Goal: Task Accomplishment & Management: Use online tool/utility

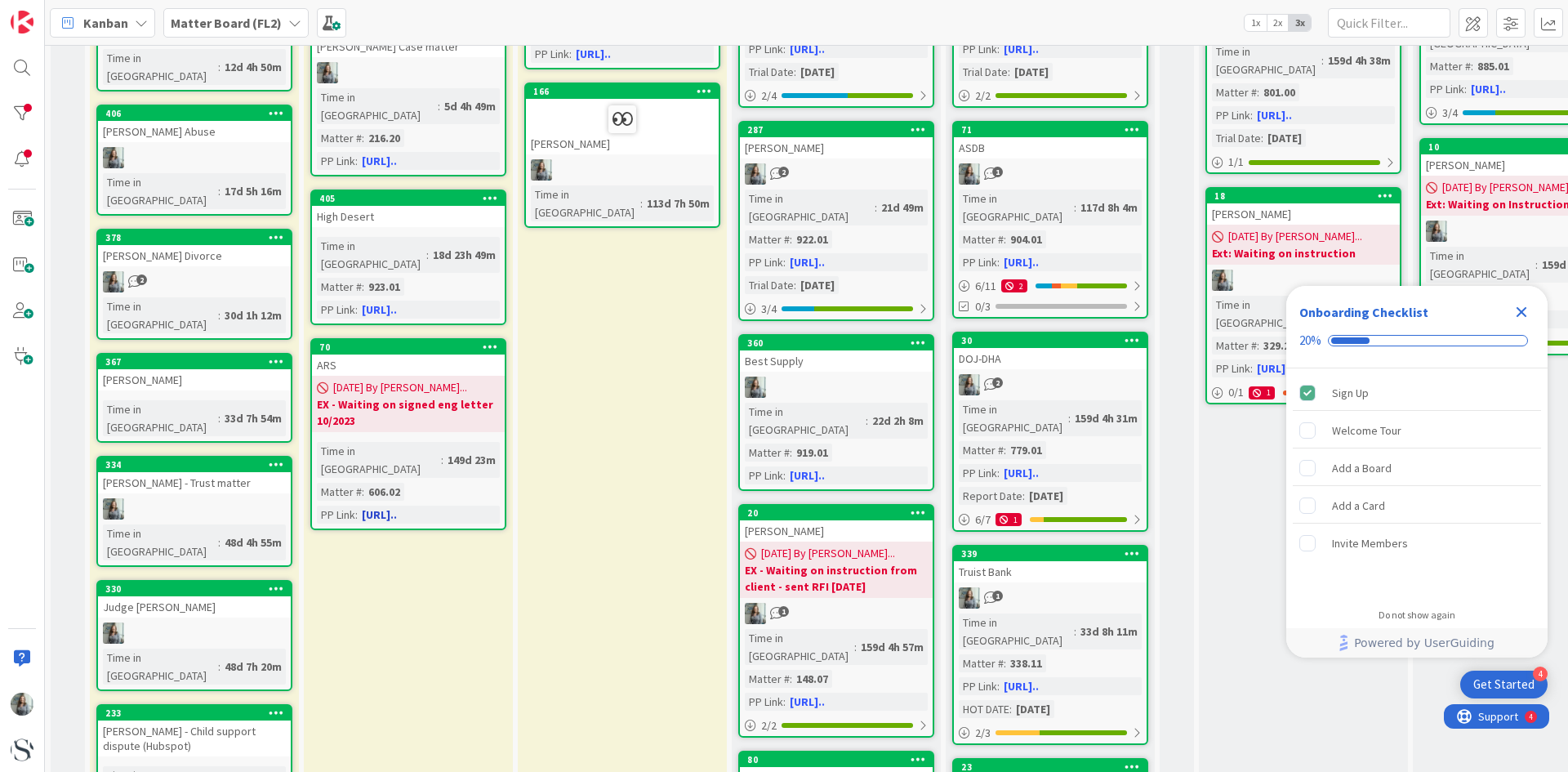
scroll to position [81, 0]
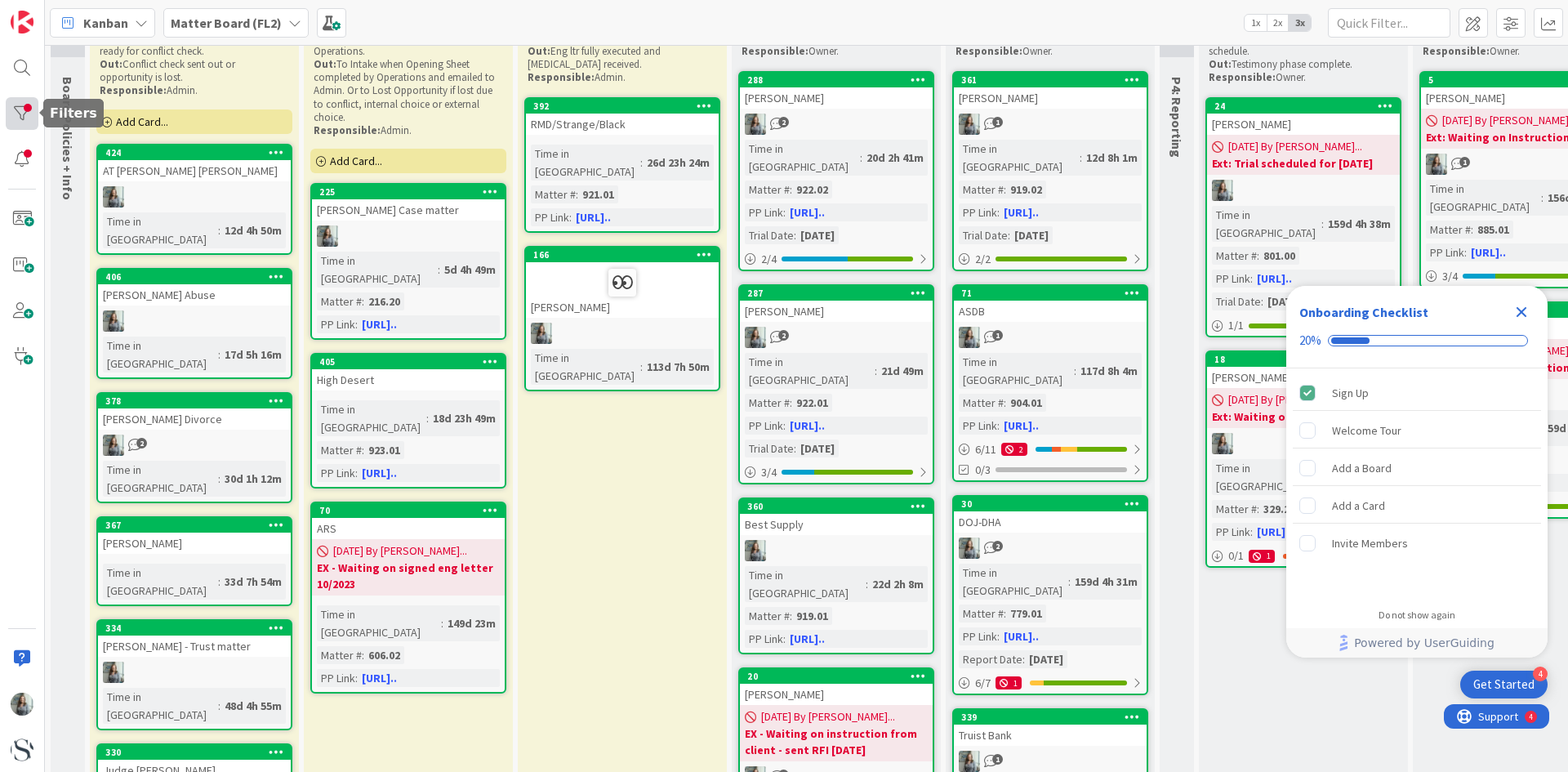
click at [23, 114] on div at bounding box center [22, 113] width 33 height 33
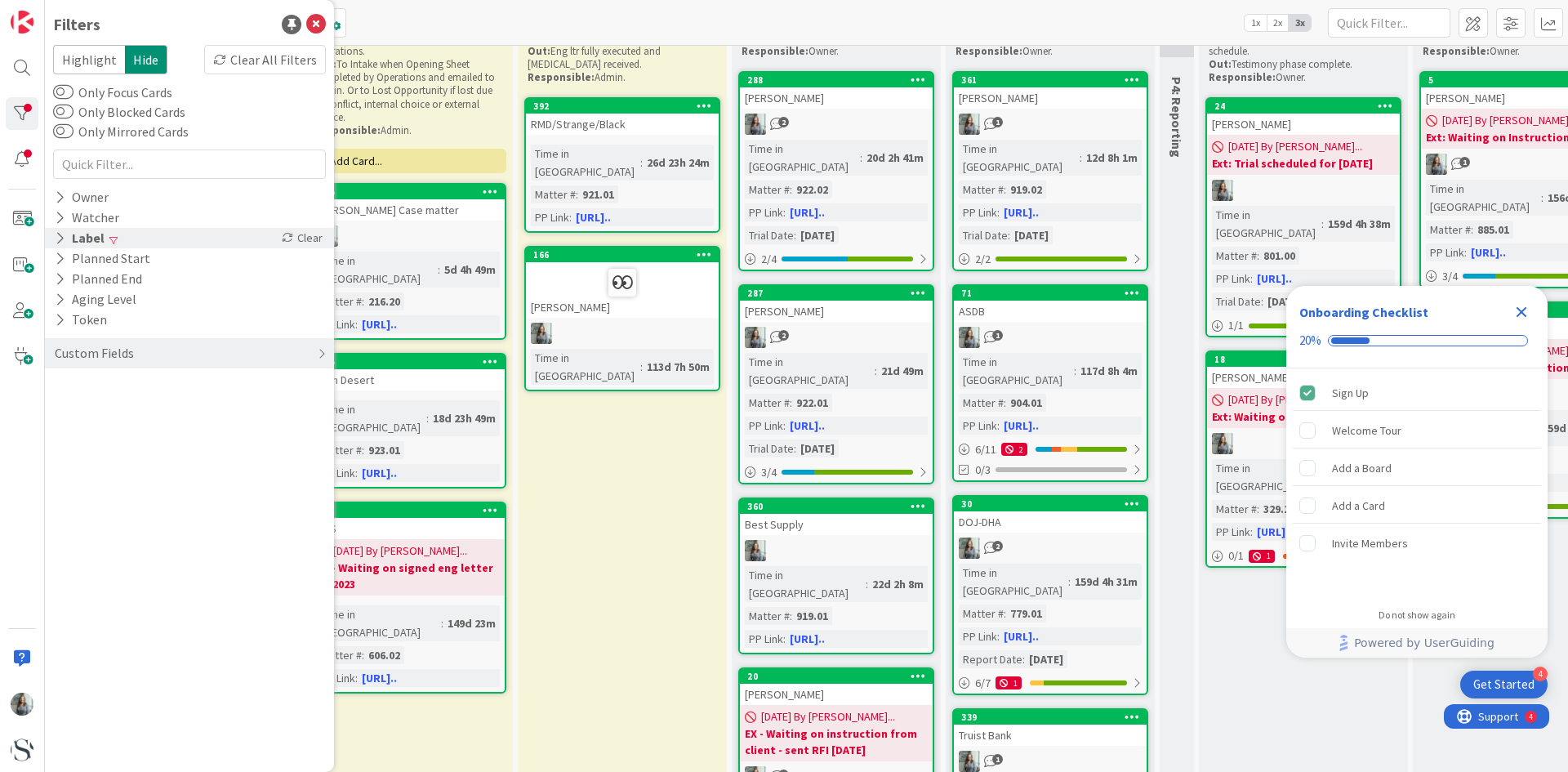
click at [58, 232] on icon at bounding box center [60, 238] width 10 height 14
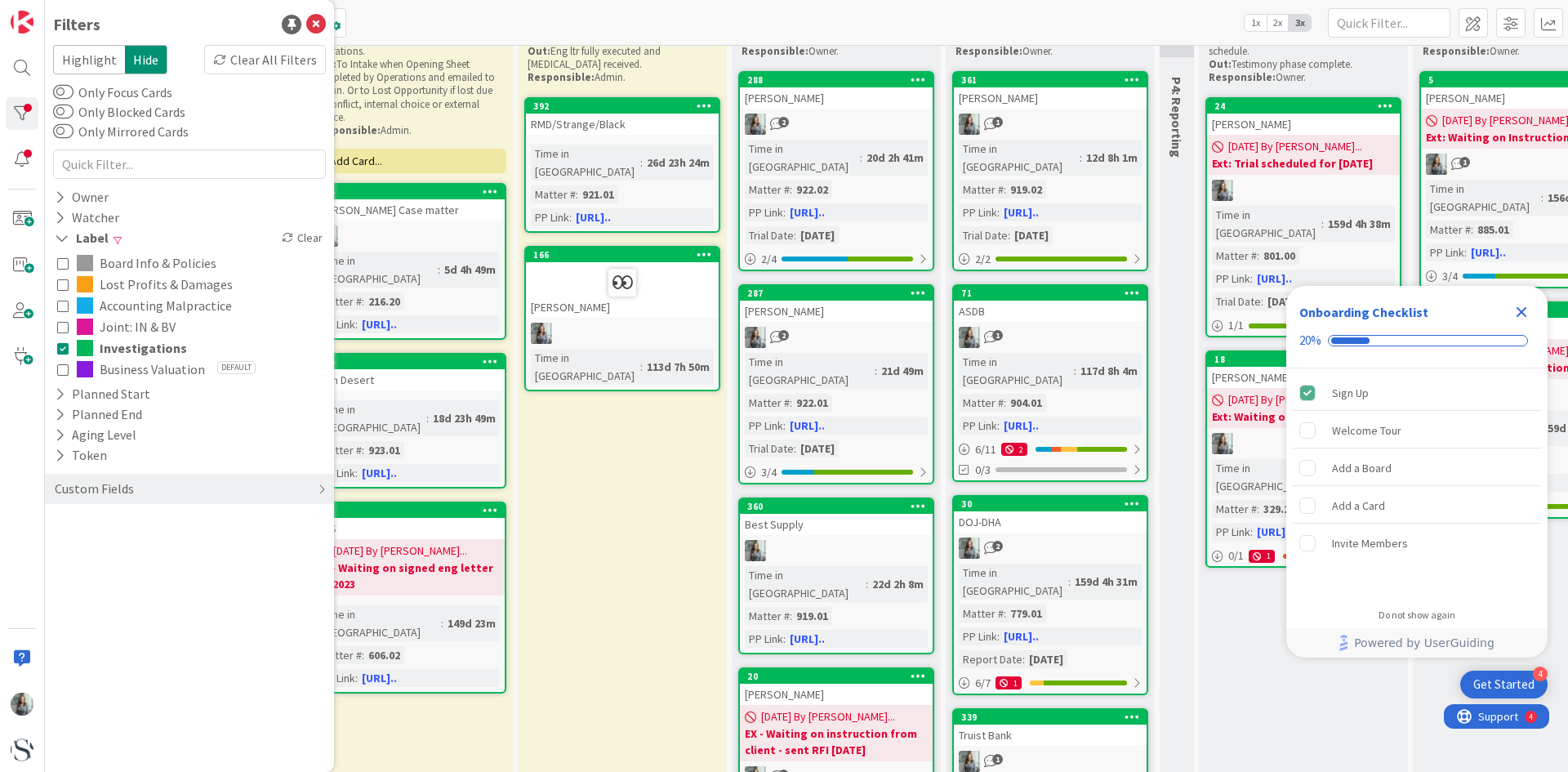
click at [65, 349] on icon at bounding box center [63, 347] width 11 height 11
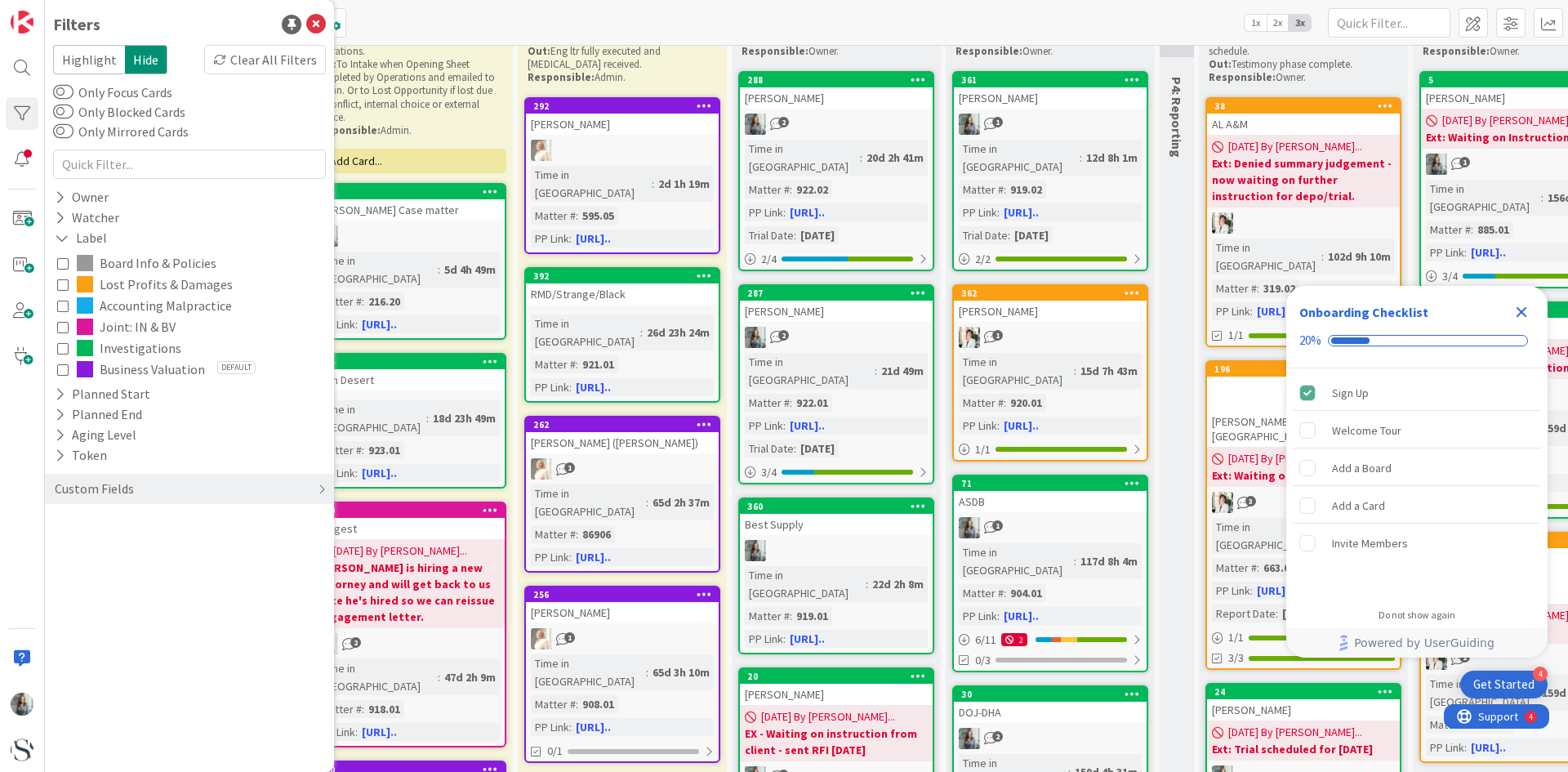
click at [67, 291] on button "Lost Profits & Damages" at bounding box center [189, 284] width 265 height 21
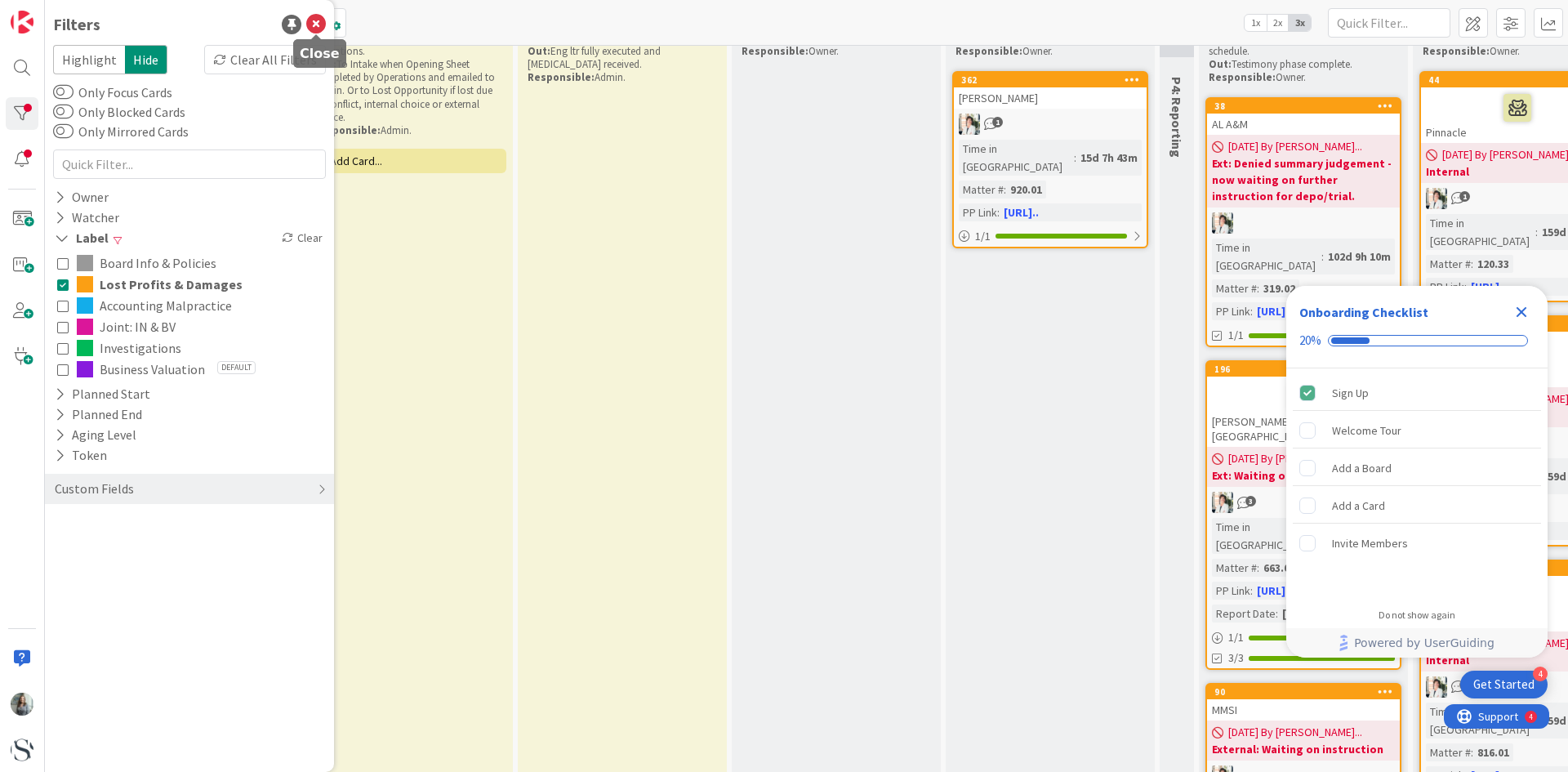
click at [315, 29] on icon at bounding box center [315, 24] width 20 height 20
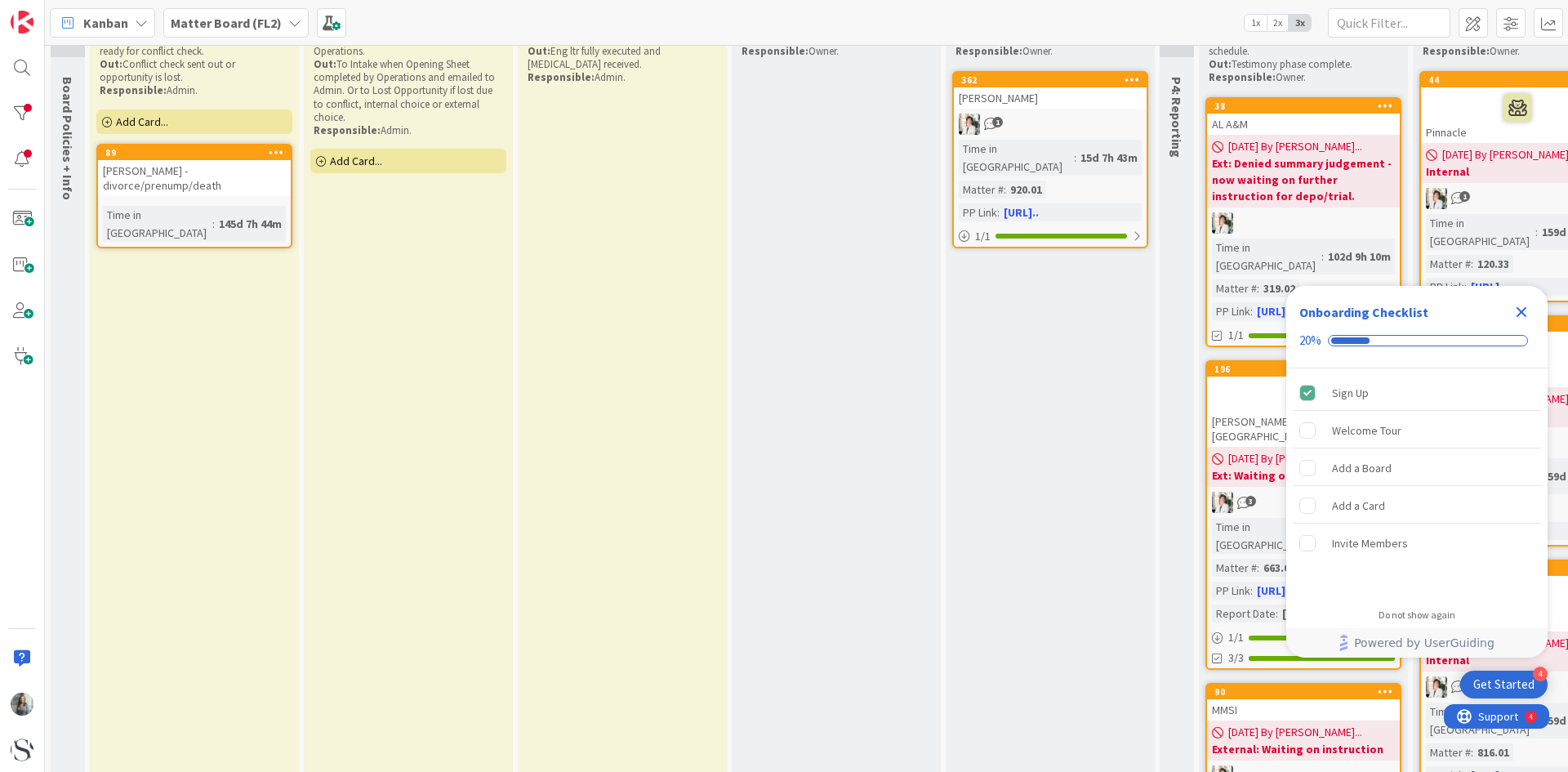
scroll to position [0, 0]
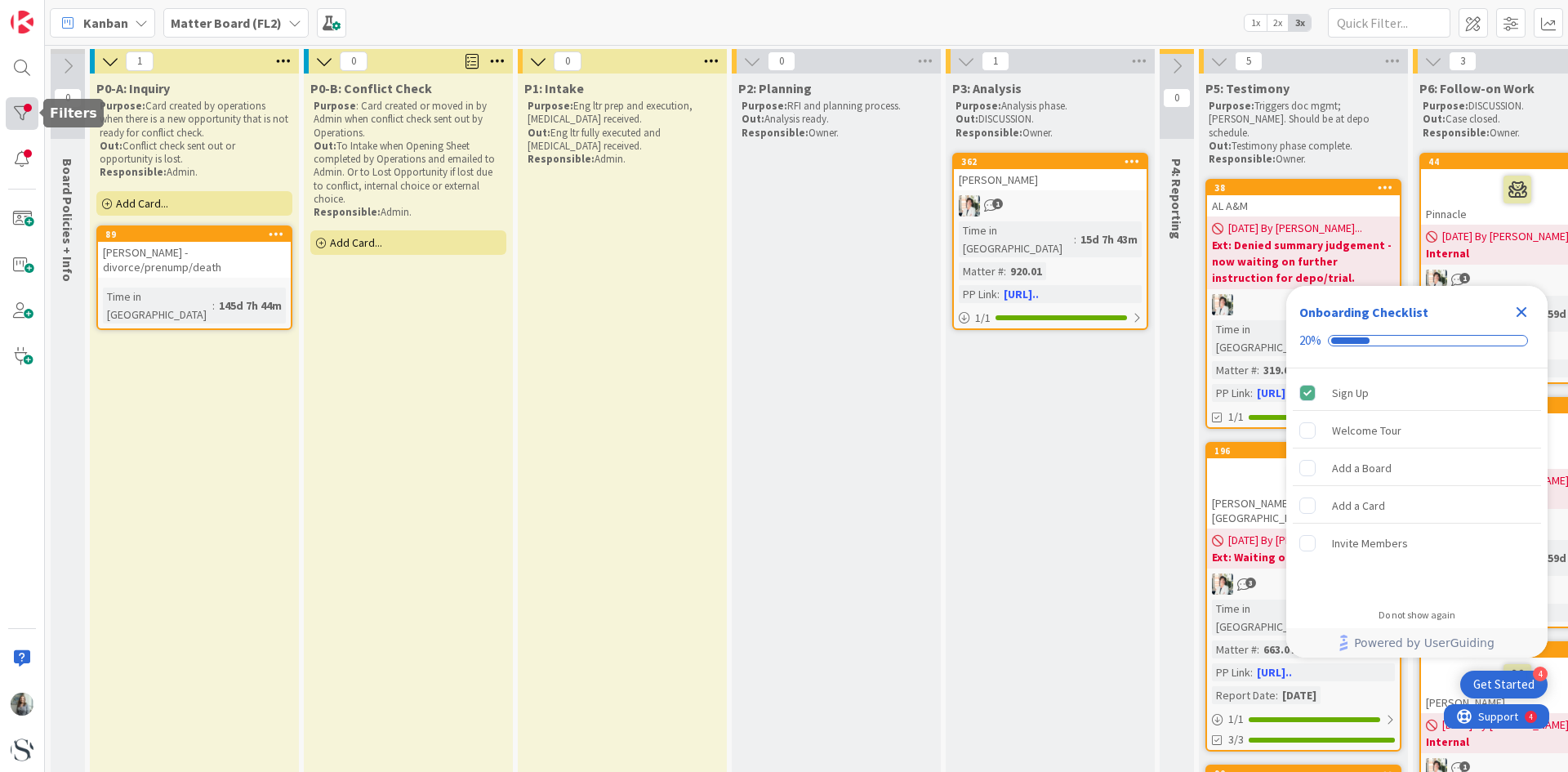
click at [22, 114] on div at bounding box center [22, 113] width 33 height 33
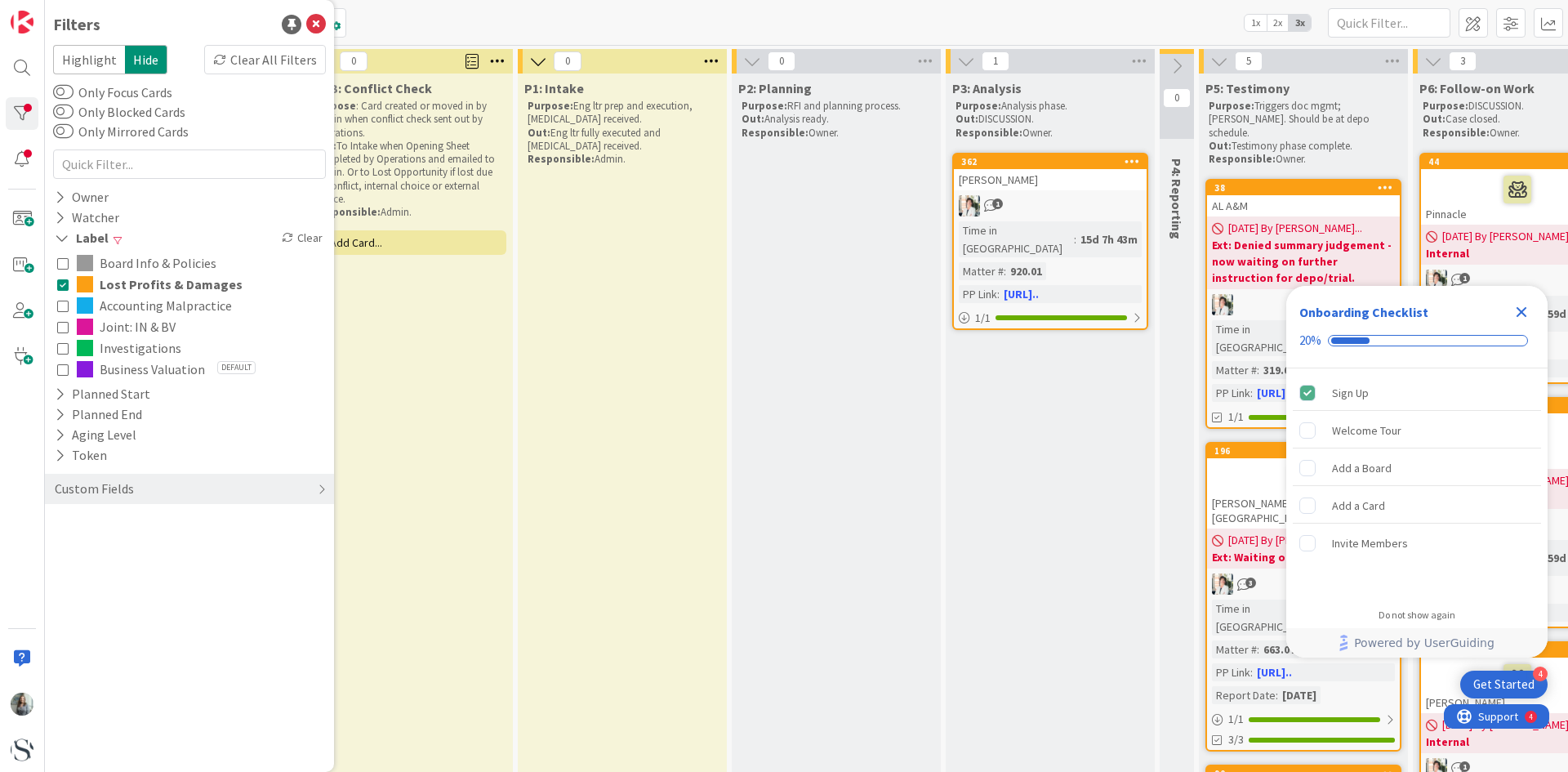
click at [61, 267] on icon at bounding box center [63, 262] width 11 height 11
click at [61, 270] on button "Board Info & Policies" at bounding box center [189, 263] width 265 height 21
click at [63, 305] on icon at bounding box center [63, 305] width 11 height 11
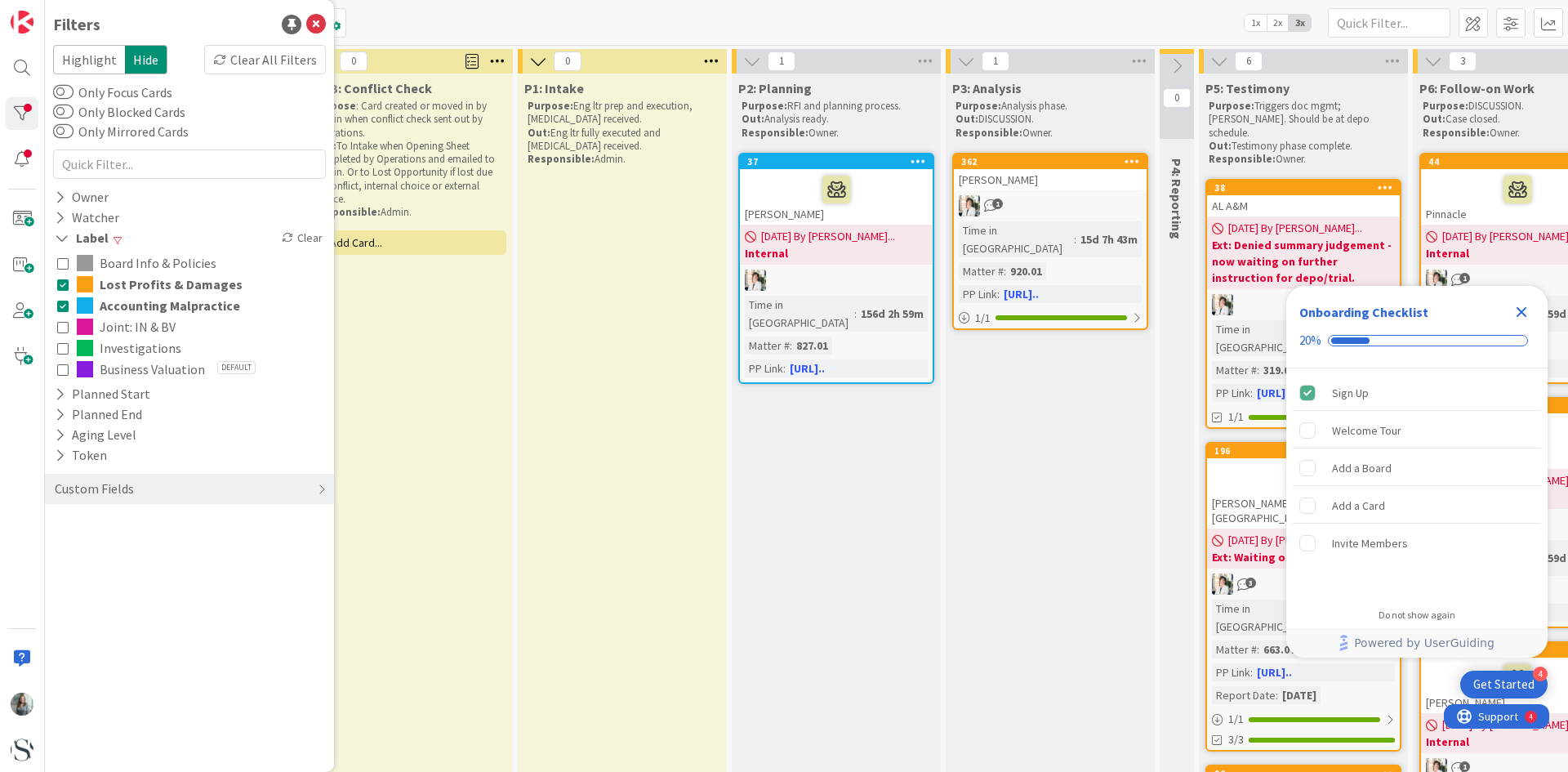
click at [62, 332] on icon at bounding box center [63, 326] width 11 height 11
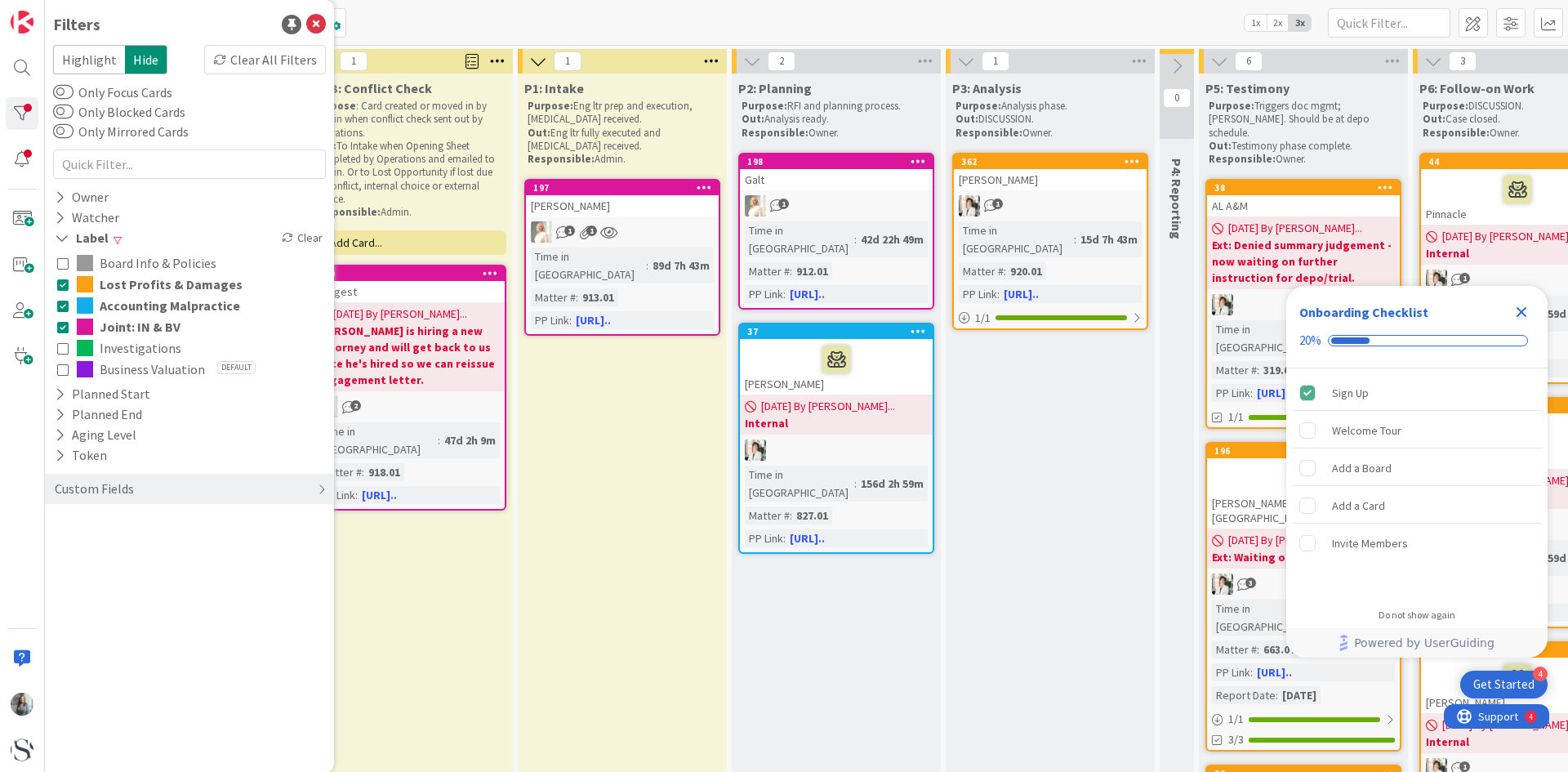
click at [62, 354] on icon at bounding box center [63, 347] width 11 height 11
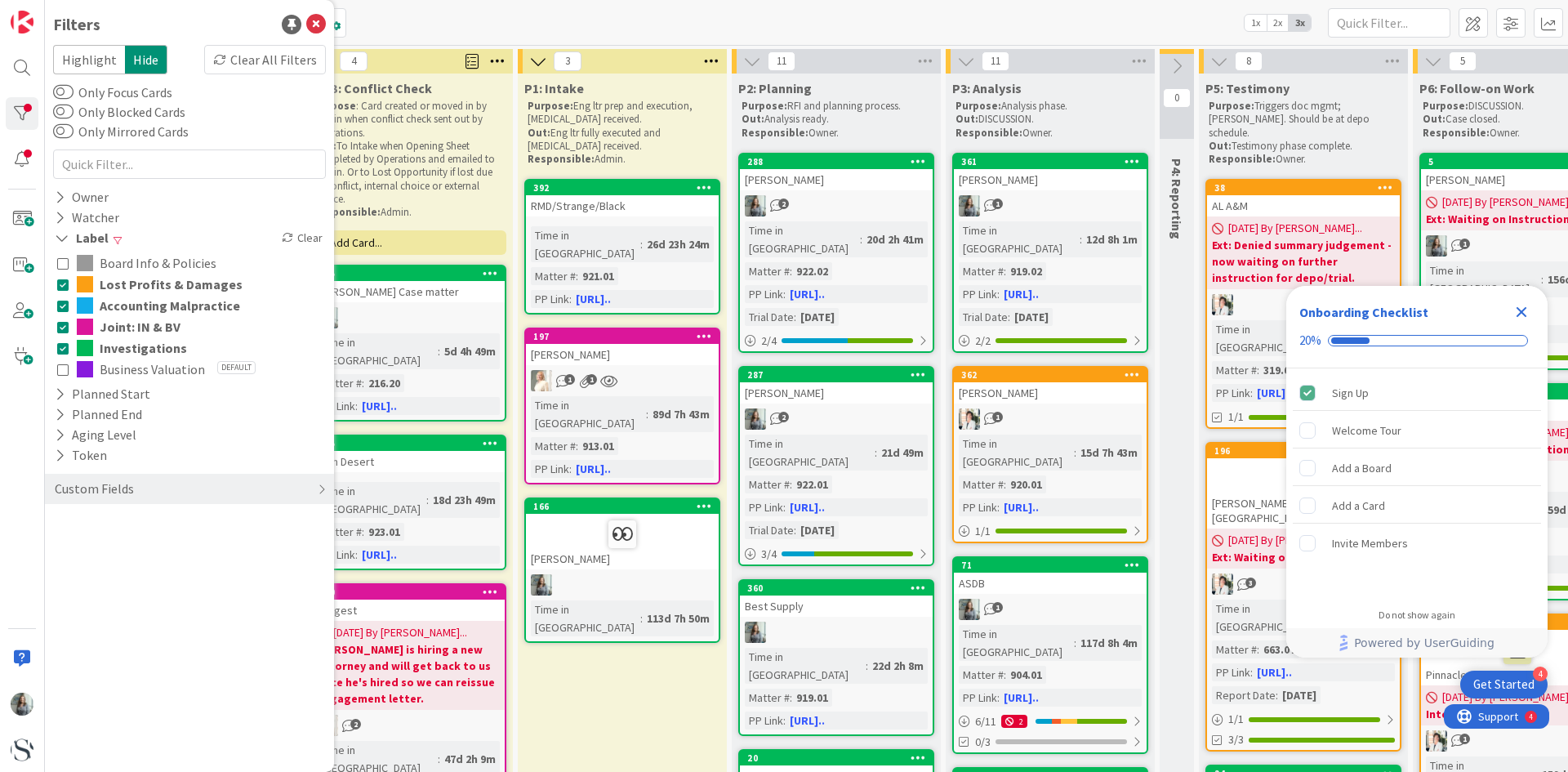
click at [61, 369] on icon at bounding box center [63, 368] width 11 height 11
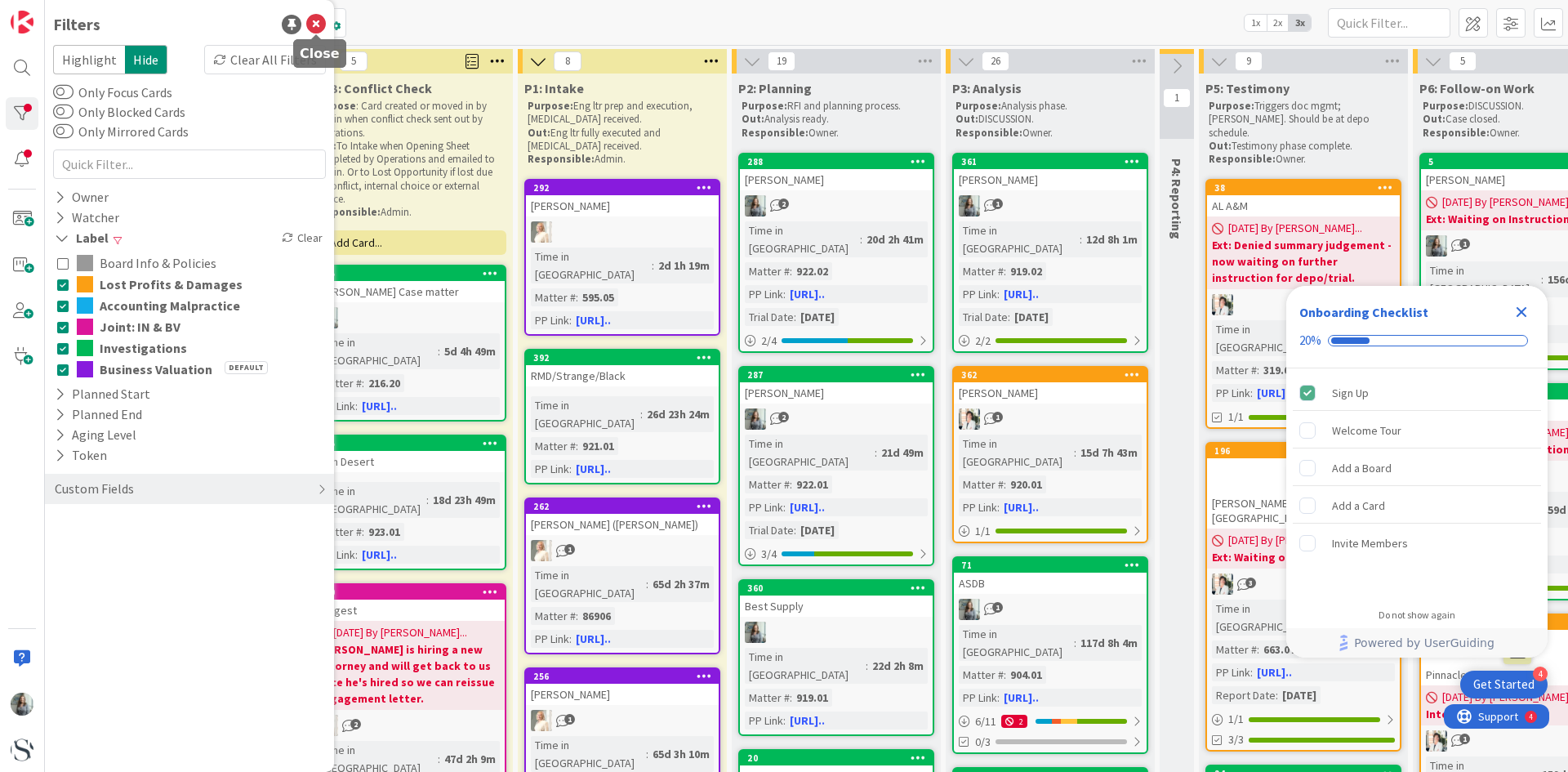
click at [312, 26] on icon at bounding box center [315, 24] width 20 height 20
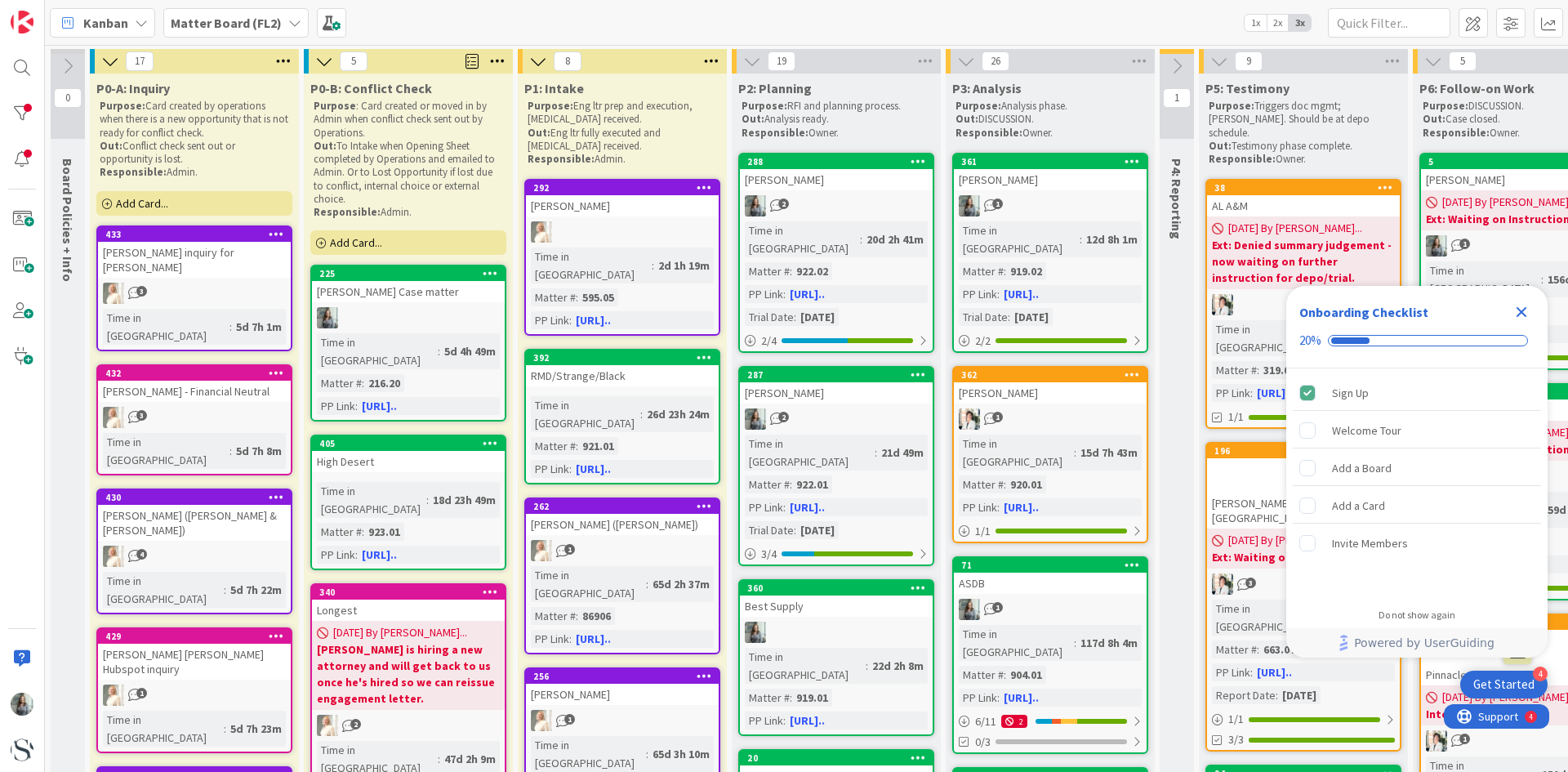
click at [1517, 313] on icon "Close Checklist" at bounding box center [1521, 312] width 20 height 20
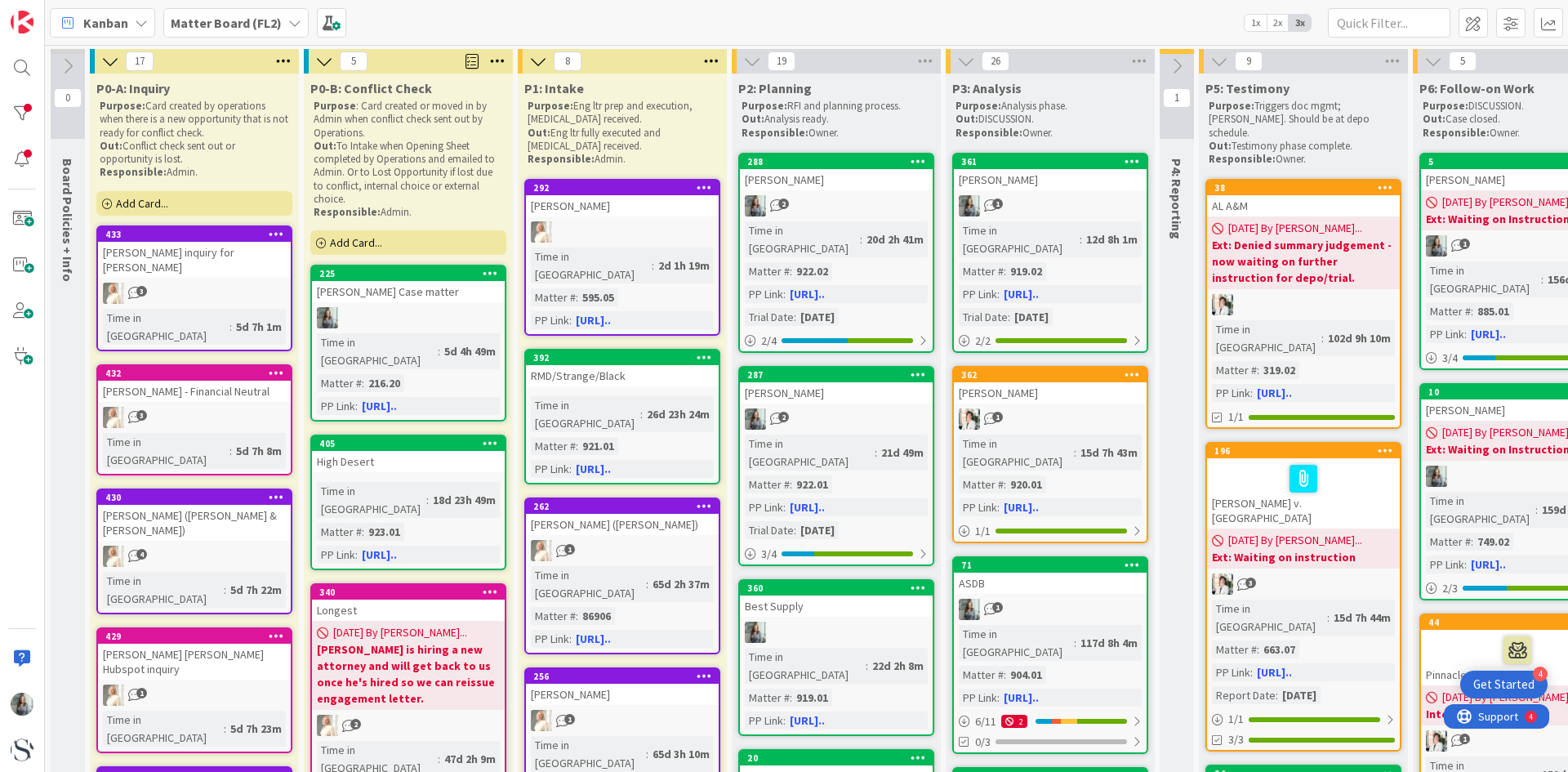
click at [350, 243] on span "Add Card..." at bounding box center [356, 242] width 52 height 15
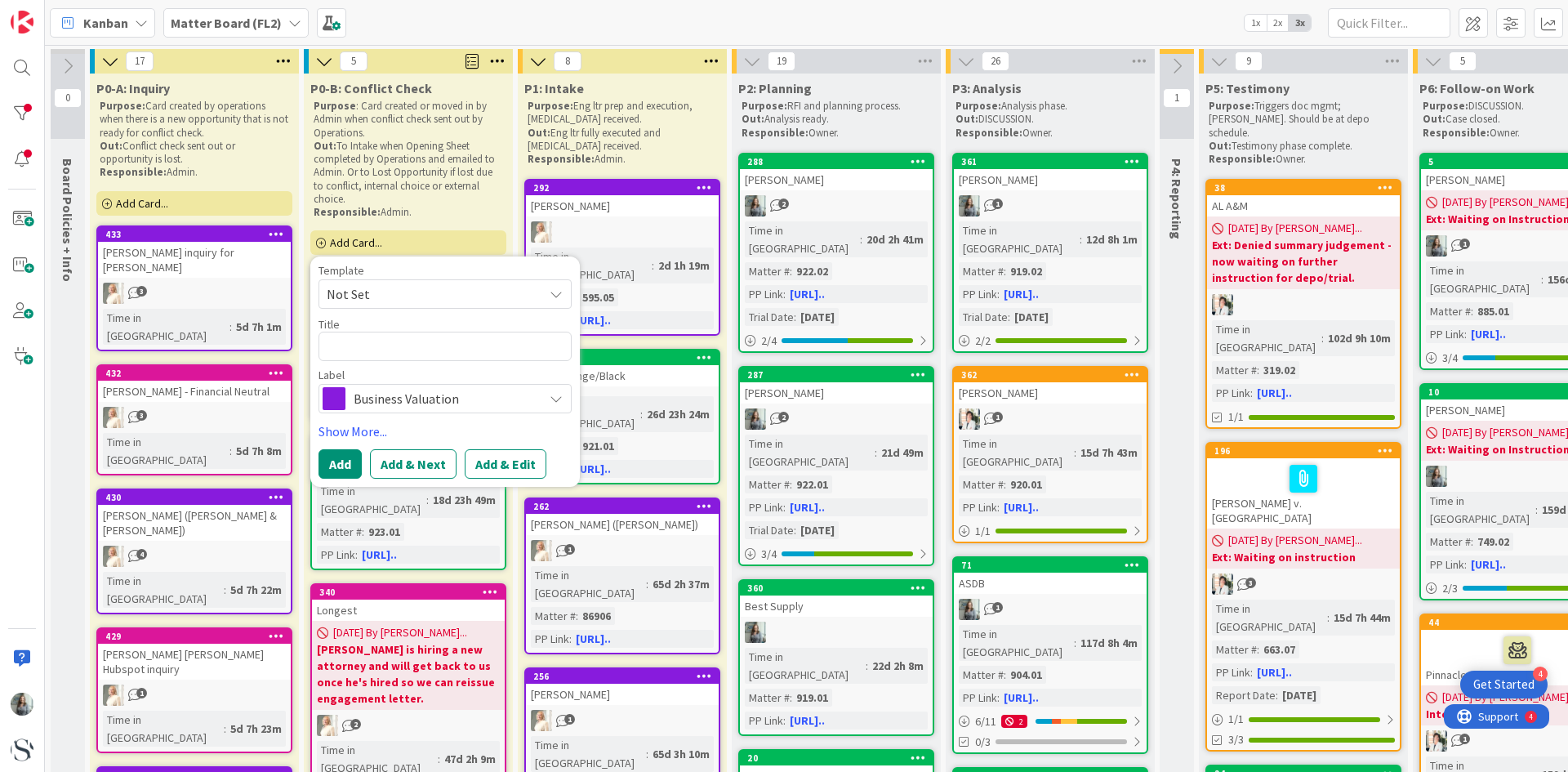
click at [358, 343] on textarea at bounding box center [445, 346] width 253 height 29
type textarea "x"
type textarea "J"
type textarea "x"
type textarea "Jo"
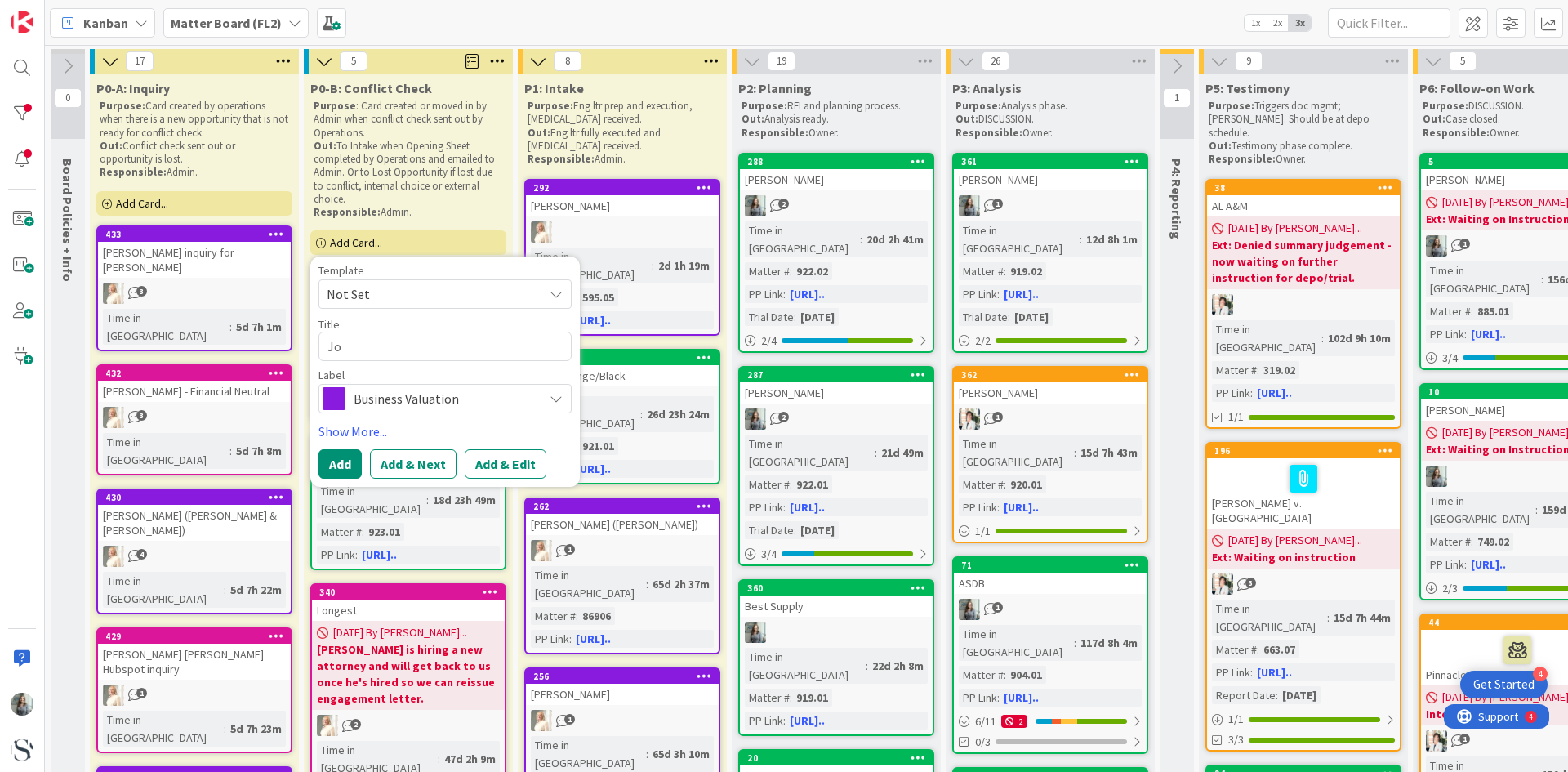
type textarea "x"
type textarea "Joh"
type textarea "x"
type textarea "[PERSON_NAME]"
type textarea "x"
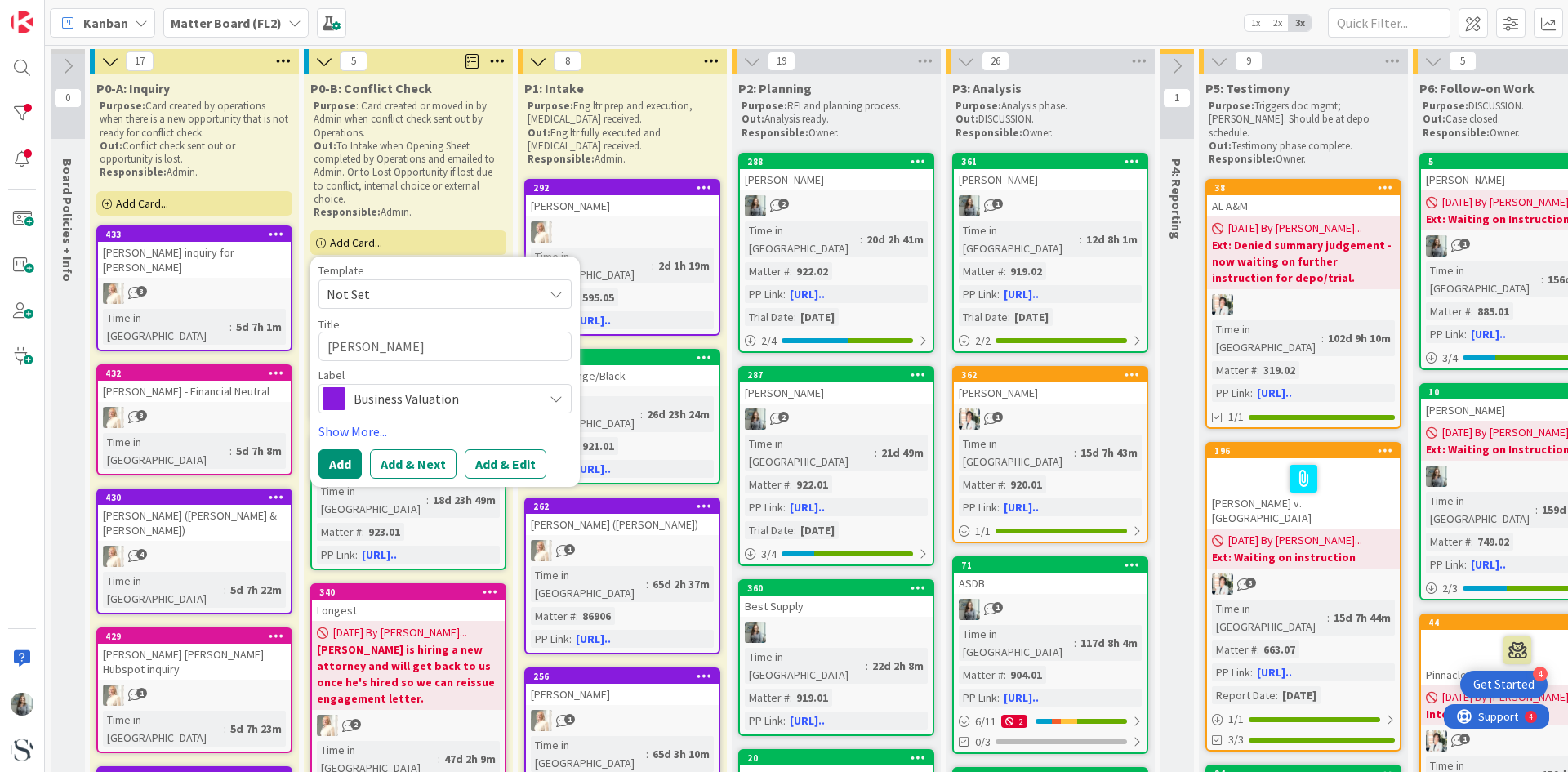
type textarea "[PERSON_NAME]"
type textarea "x"
type textarea "Johnso"
type textarea "x"
type textarea "[PERSON_NAME]"
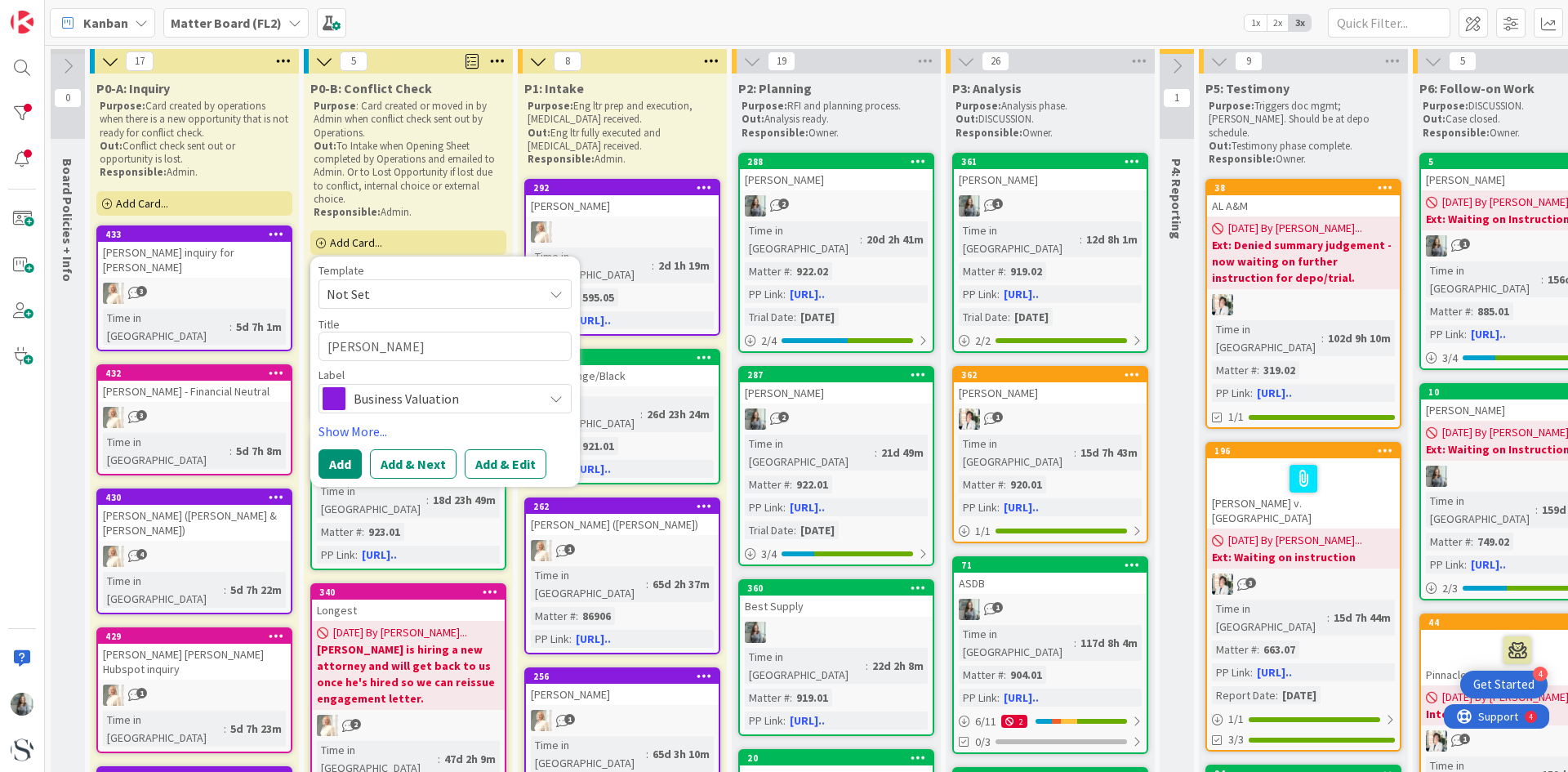
type textarea "x"
type textarea "[PERSON_NAME]"
type textarea "x"
type textarea "[PERSON_NAME] &"
type textarea "x"
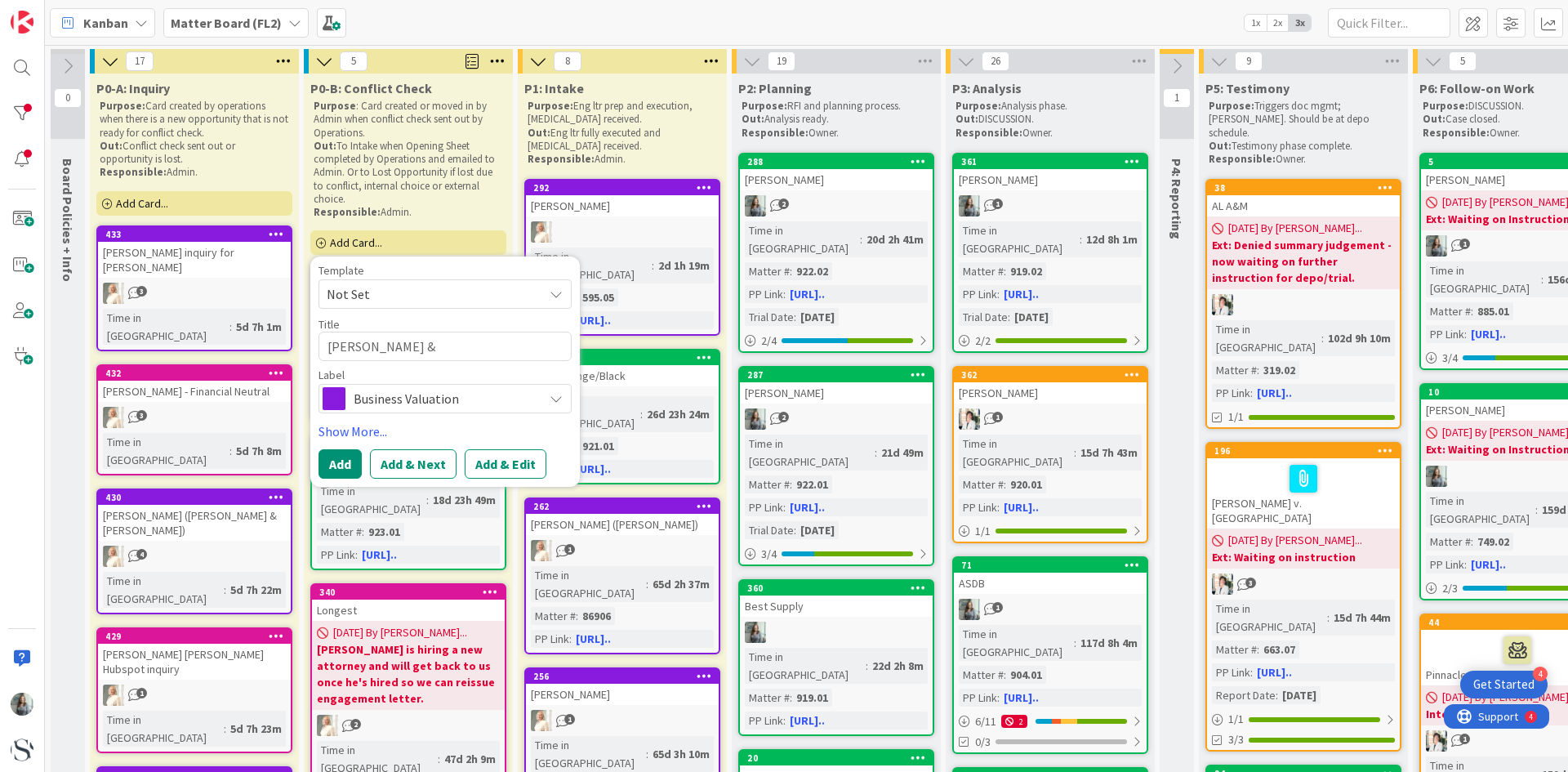
type textarea "[PERSON_NAME] &"
type textarea "x"
type textarea "[PERSON_NAME] & P"
type textarea "x"
type textarea "[PERSON_NAME] & Pr"
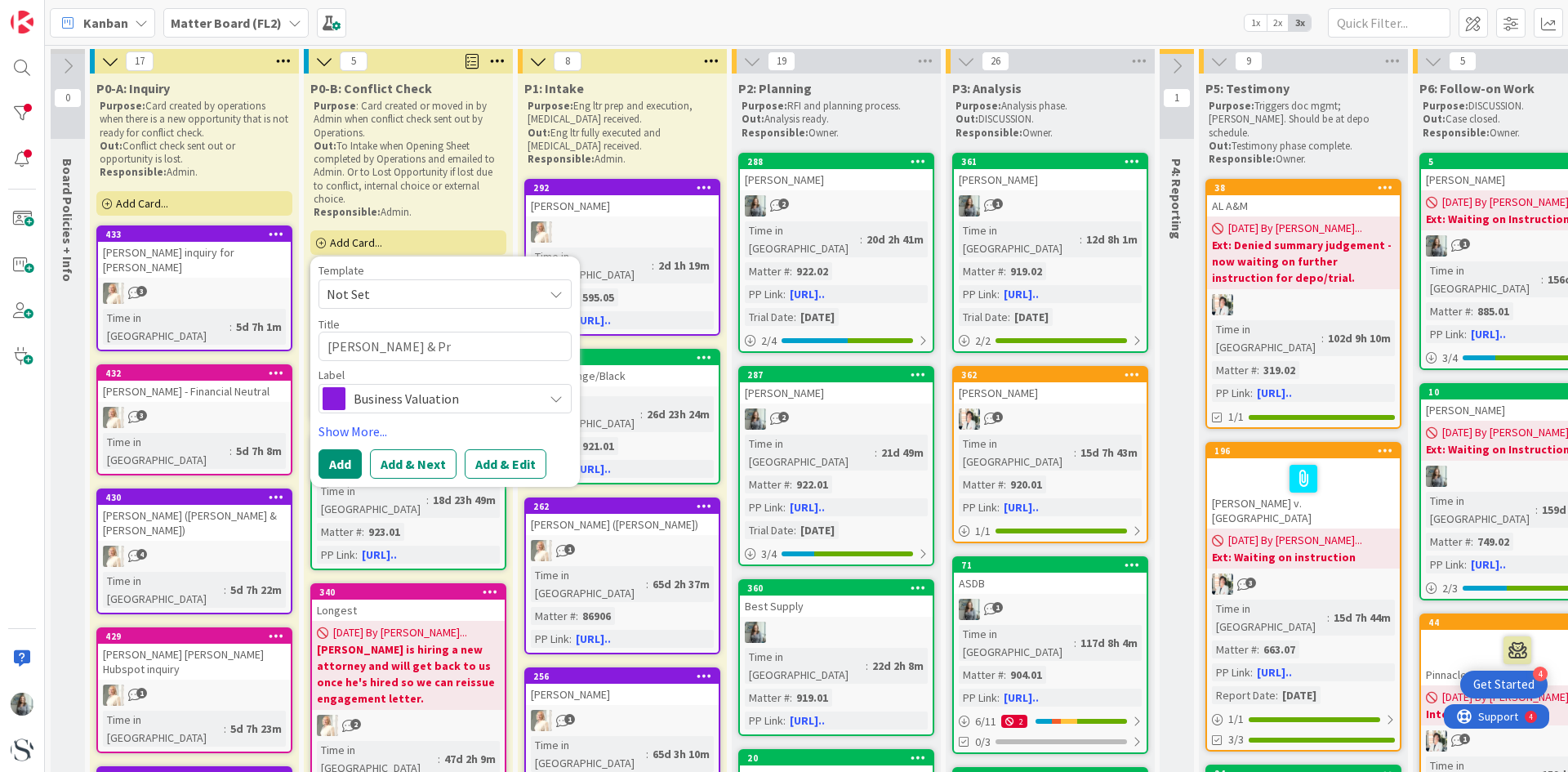
type textarea "x"
type textarea "[PERSON_NAME] & Pro"
type textarea "x"
type textarea "[PERSON_NAME] & Prog"
type textarea "x"
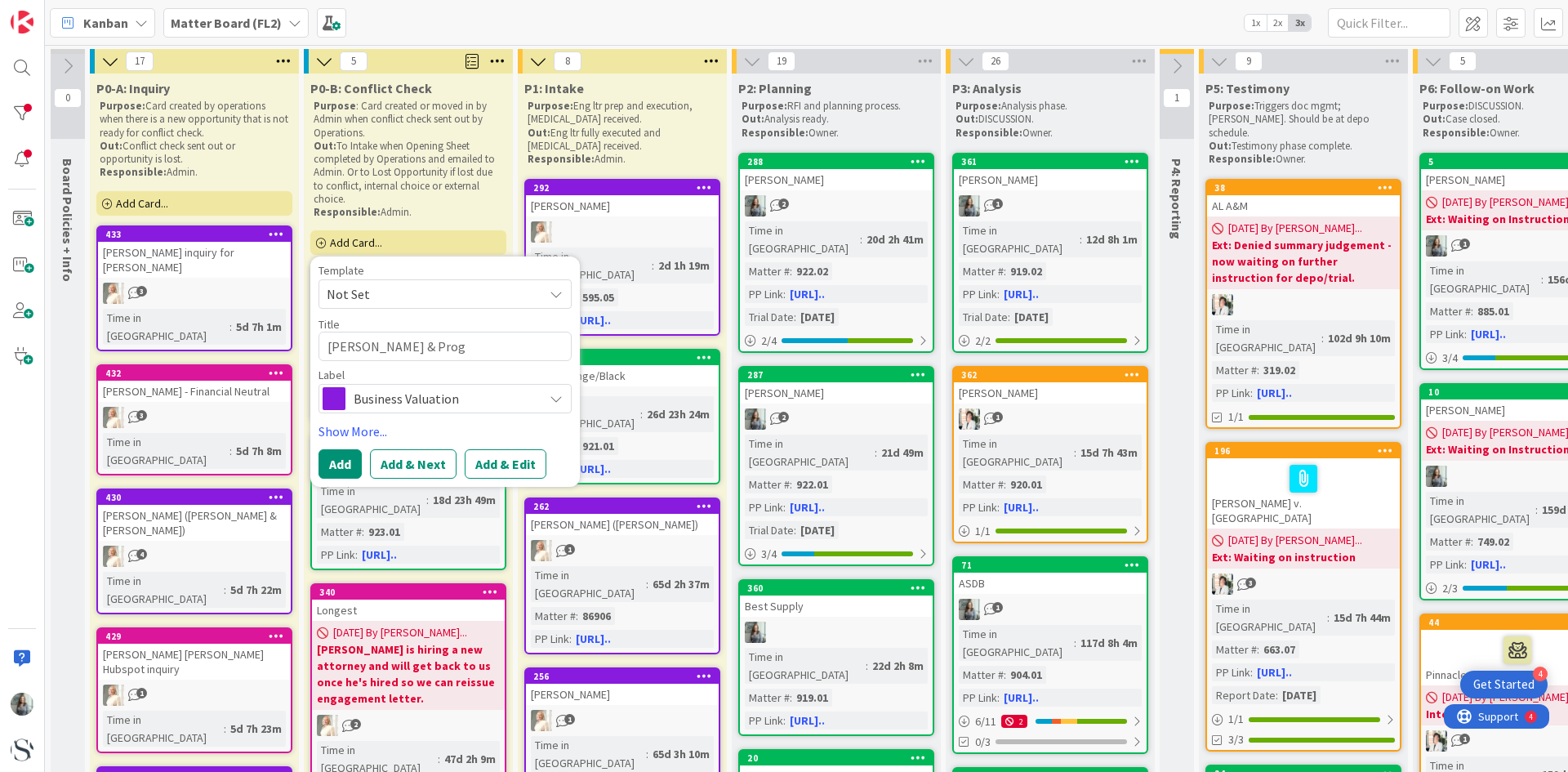
type textarea "[PERSON_NAME] & Progr"
type textarea "x"
type textarea "[PERSON_NAME] & Progre"
type textarea "x"
type textarea "[PERSON_NAME] & Progres"
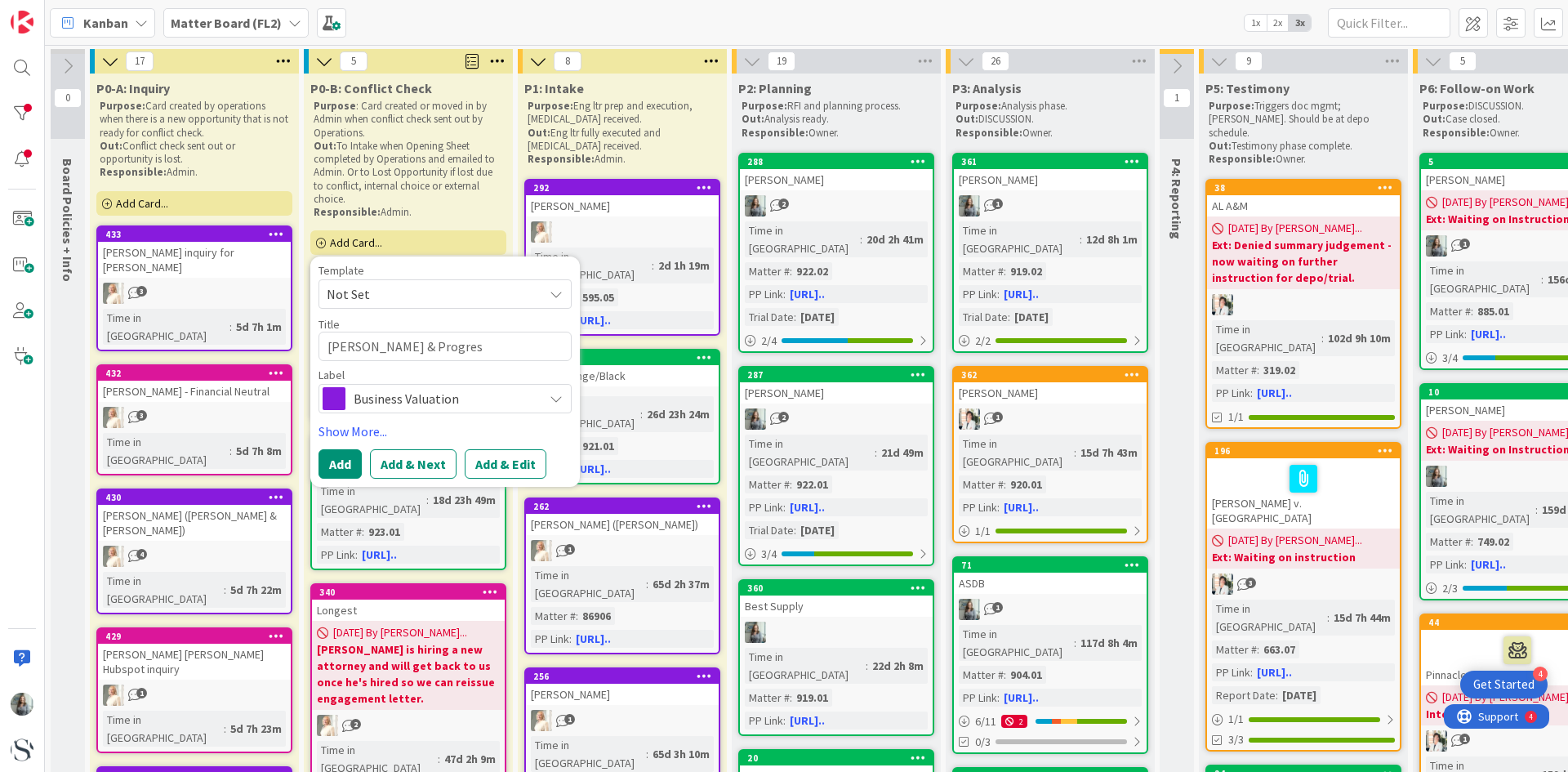
type textarea "x"
type textarea "[PERSON_NAME] & Progress"
type textarea "x"
type textarea "[PERSON_NAME] & Progressi"
type textarea "x"
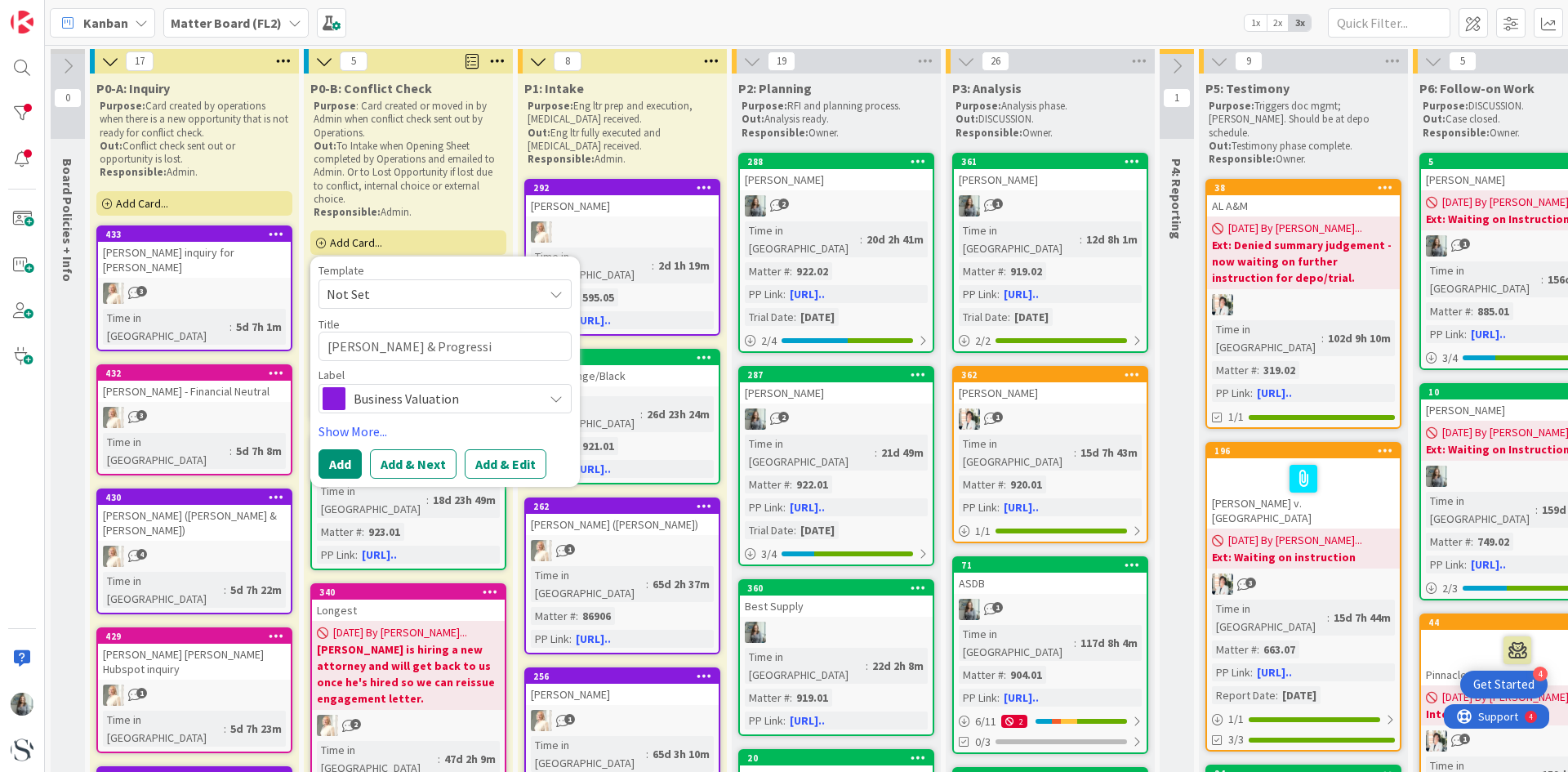
type textarea "[PERSON_NAME] & Progressiv"
type textarea "x"
type textarea "[PERSON_NAME] & Progressive"
click at [401, 401] on span "Business Valuation" at bounding box center [445, 398] width 182 height 23
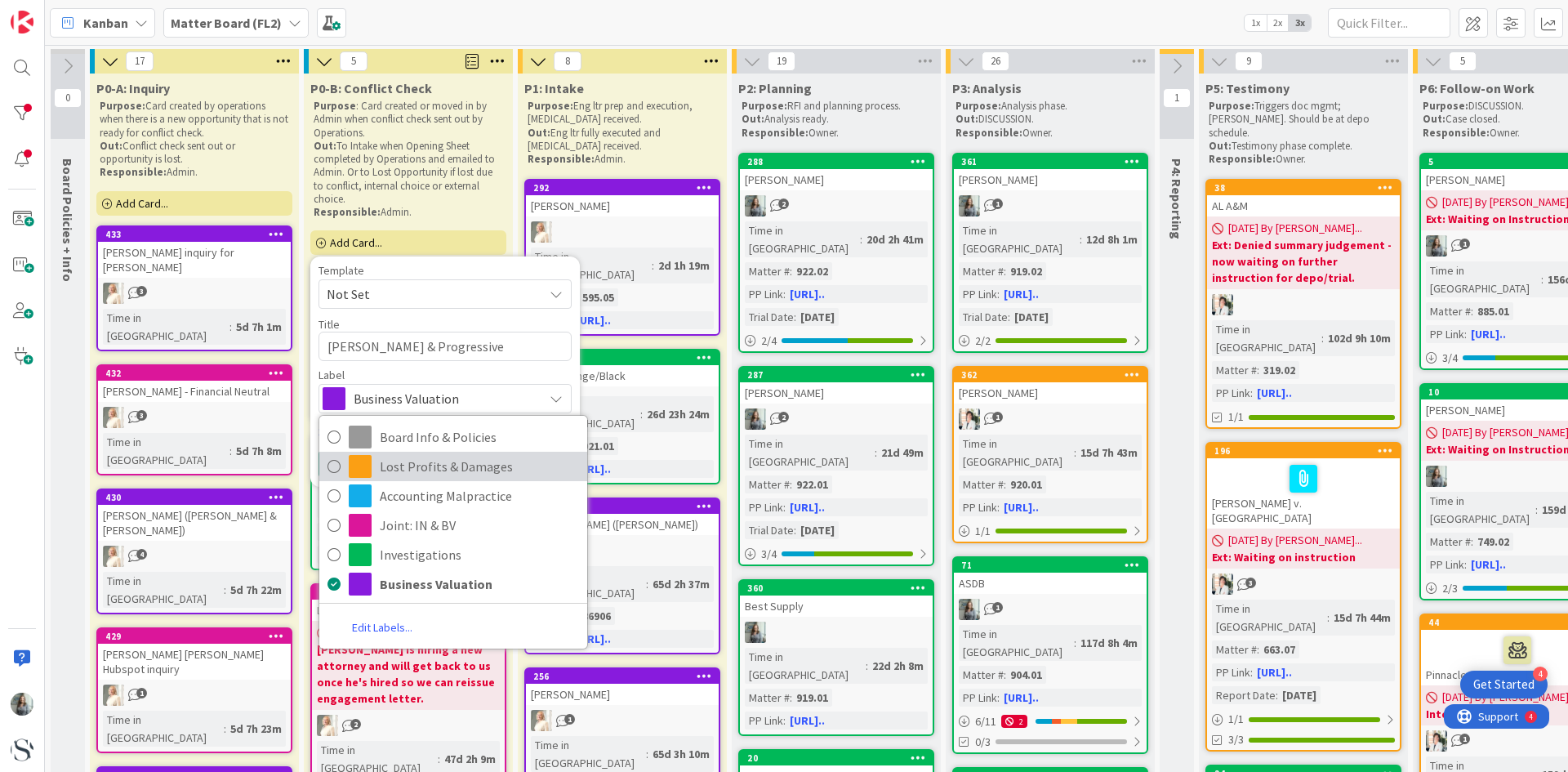
click at [379, 459] on link "Lost Profits & Damages" at bounding box center [453, 466] width 268 height 29
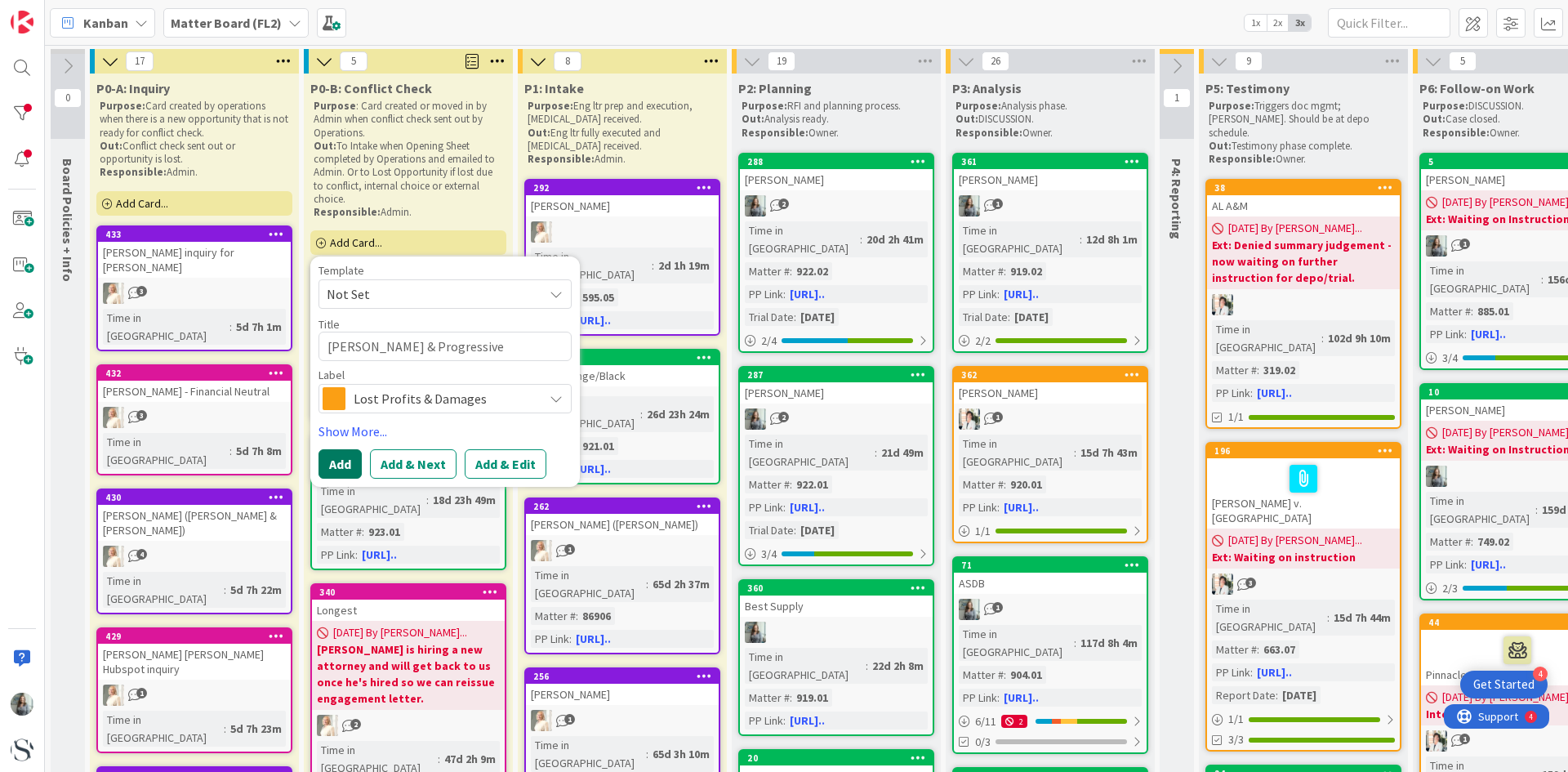
click at [352, 463] on button "Add" at bounding box center [340, 464] width 44 height 29
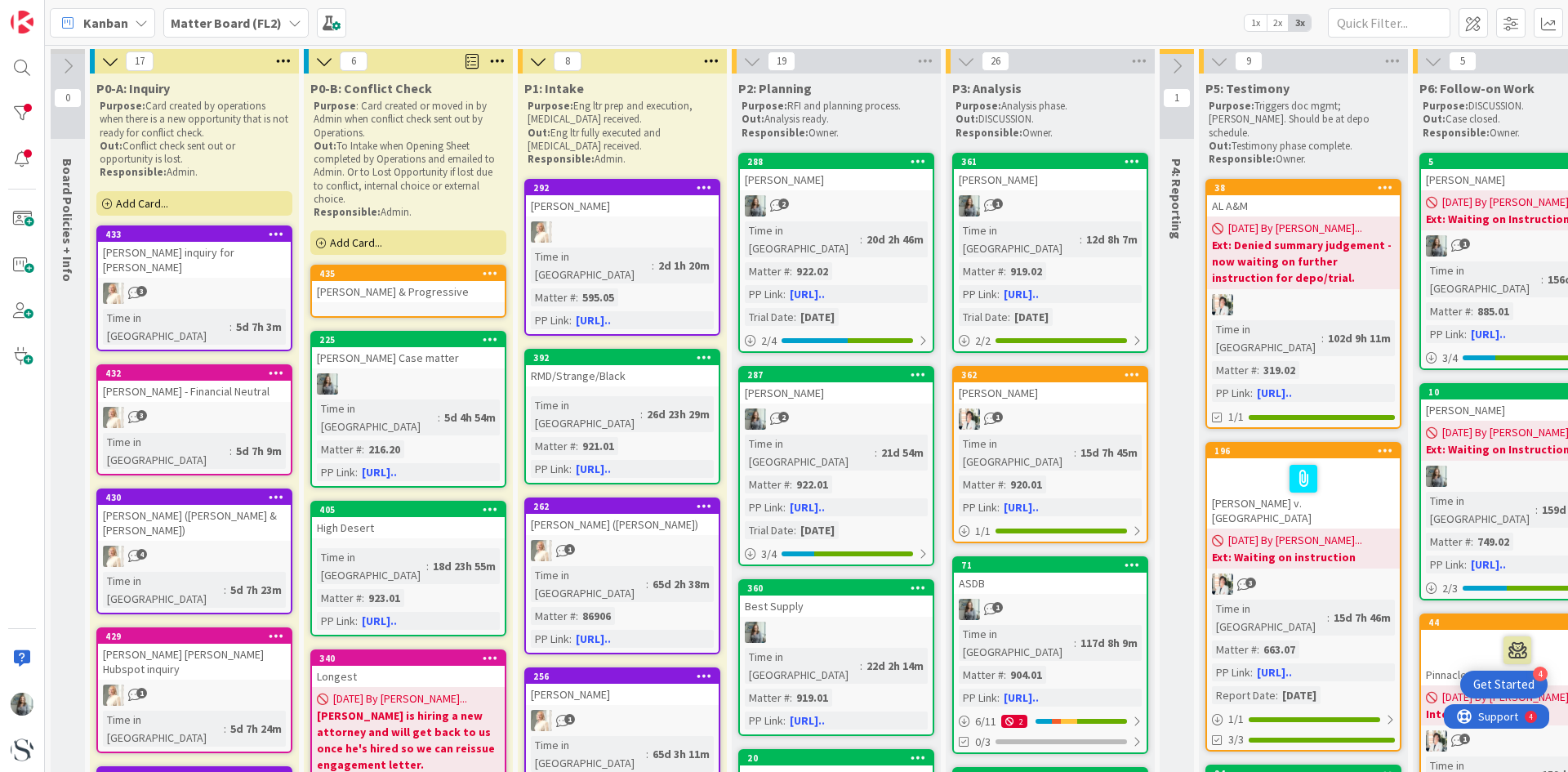
click at [370, 284] on div "[PERSON_NAME] & Progressive" at bounding box center [408, 291] width 193 height 21
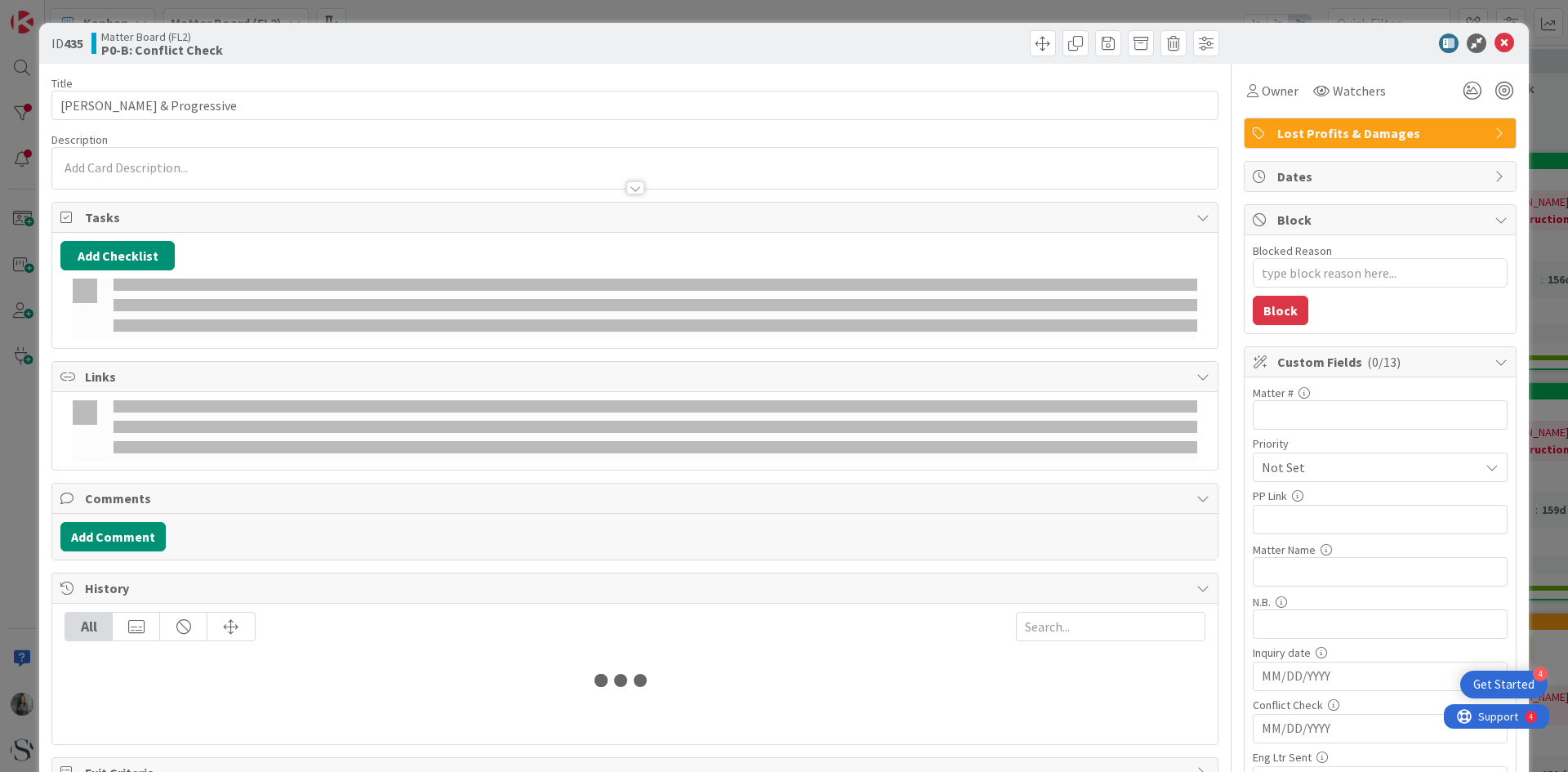
type textarea "x"
